Goal: Transaction & Acquisition: Purchase product/service

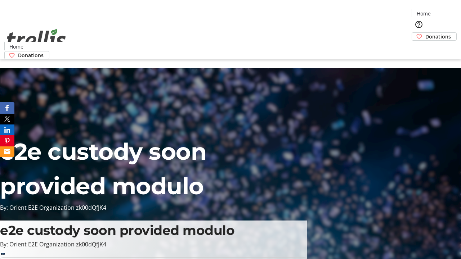
click at [425, 33] on span "Donations" at bounding box center [438, 37] width 26 height 8
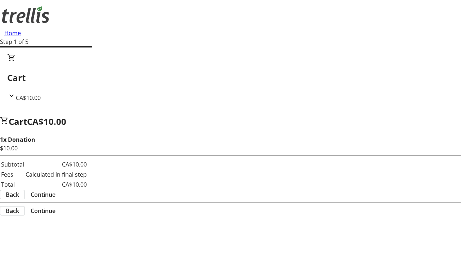
select select "CA"
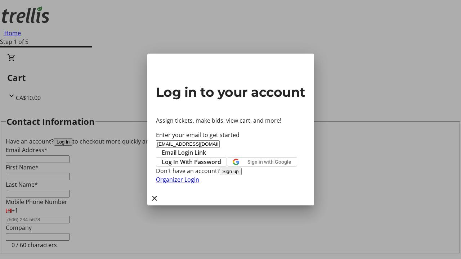
type input "[EMAIL_ADDRESS][DOMAIN_NAME]"
click at [206, 148] on span "Email Login Link" at bounding box center [184, 152] width 44 height 9
